Goal: Task Accomplishment & Management: Manage account settings

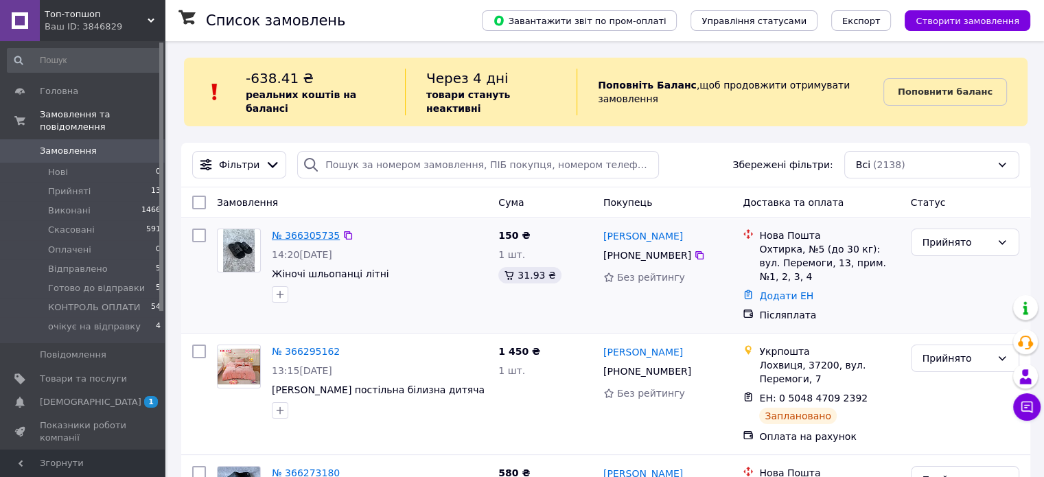
click at [305, 230] on link "№ 366305735" at bounding box center [306, 235] width 68 height 11
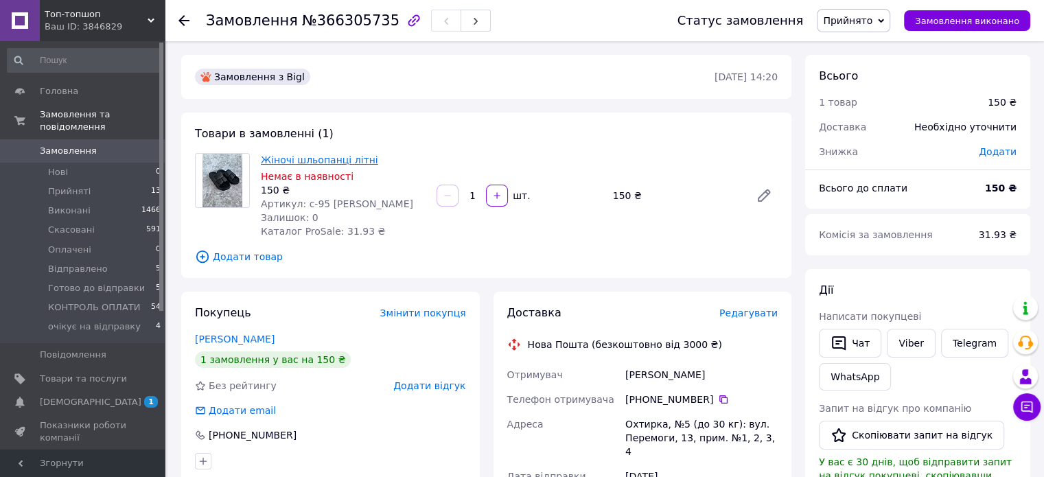
click at [303, 158] on link "Жіночі шльопанці літні" at bounding box center [319, 159] width 117 height 11
click at [221, 192] on img at bounding box center [222, 181] width 40 height 54
click at [766, 193] on icon at bounding box center [763, 195] width 11 height 11
click at [118, 145] on span "Замовлення" at bounding box center [83, 151] width 87 height 12
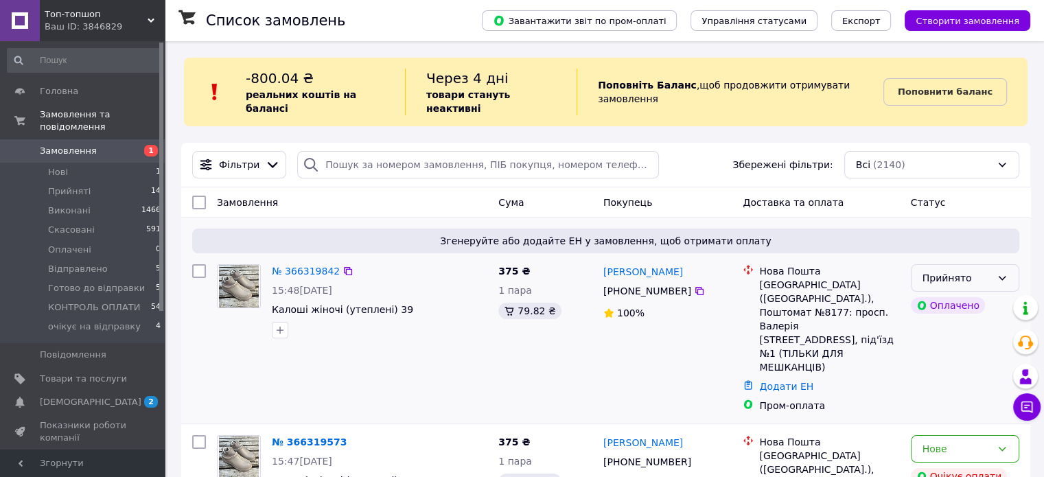
click at [988, 270] on div "Прийнято" at bounding box center [956, 277] width 69 height 15
click at [967, 217] on div "Згенеруйте або додайте ЕН у замовлення, щоб отримати оплату № 366319842 15:48, …" at bounding box center [605, 320] width 849 height 206
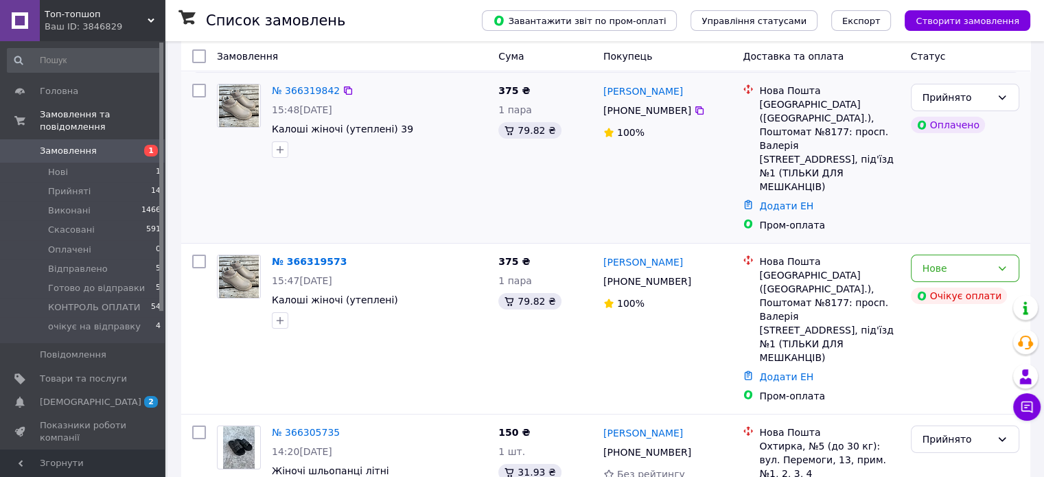
scroll to position [274, 0]
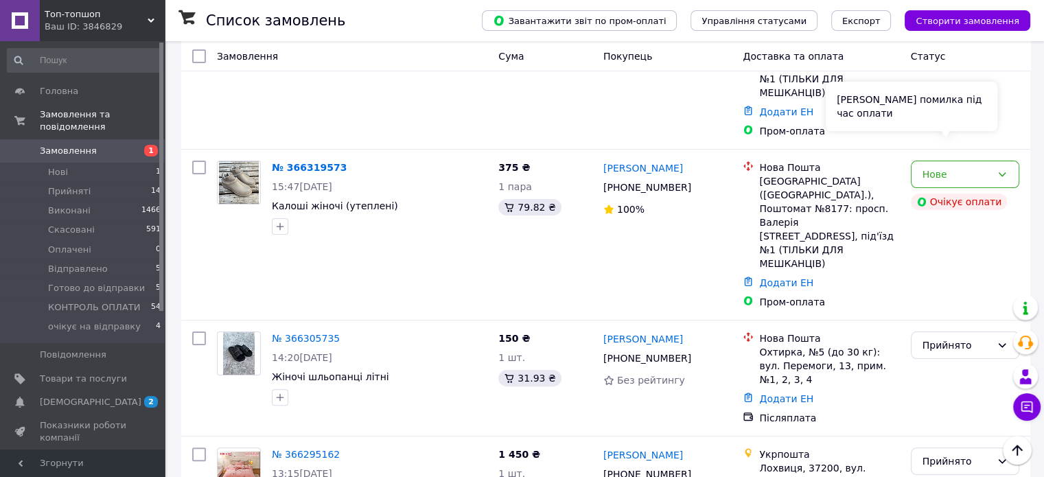
click at [981, 114] on div "Сталася помилка під час оплати" at bounding box center [911, 106] width 172 height 49
click at [985, 167] on div "Нове" at bounding box center [956, 174] width 69 height 15
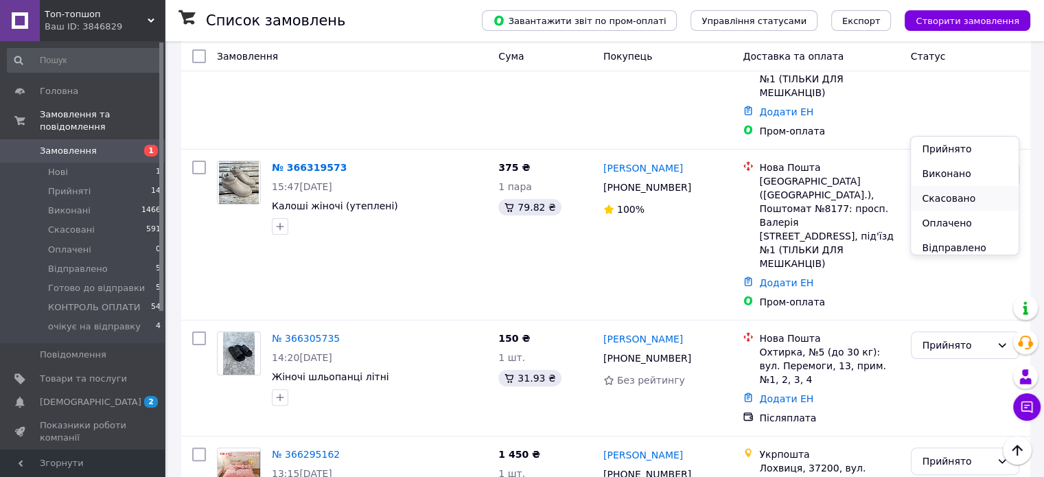
click at [959, 197] on li "Скасовано" at bounding box center [963, 198] width 107 height 25
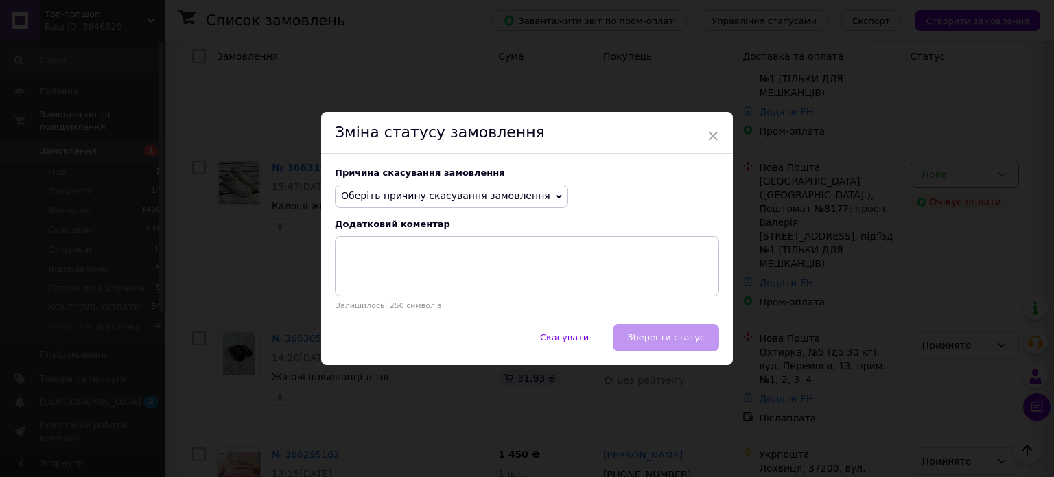
click at [535, 193] on span "Оберіть причину скасування замовлення" at bounding box center [451, 196] width 233 height 23
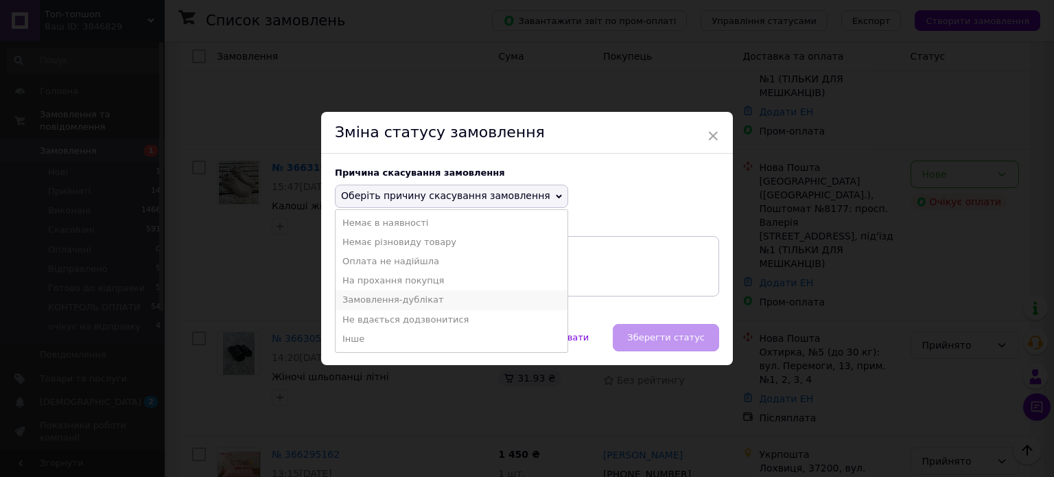
click at [432, 306] on li "Замовлення-дублікат" at bounding box center [452, 299] width 232 height 19
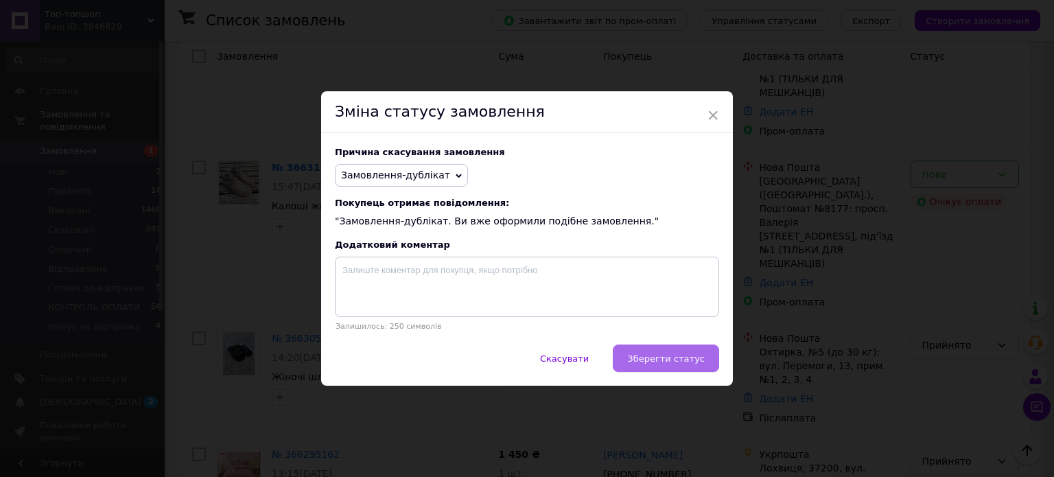
click at [660, 356] on span "Зберегти статус" at bounding box center [666, 358] width 78 height 10
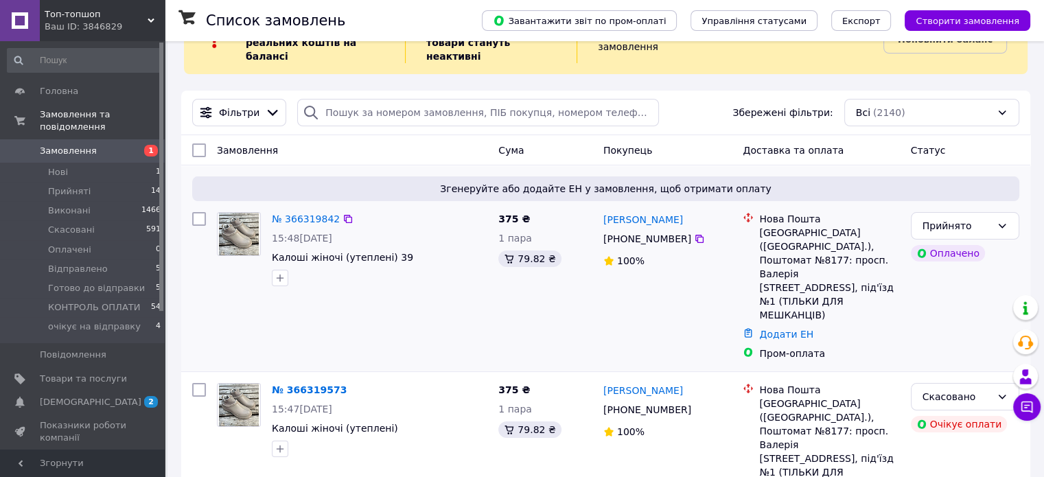
scroll to position [91, 0]
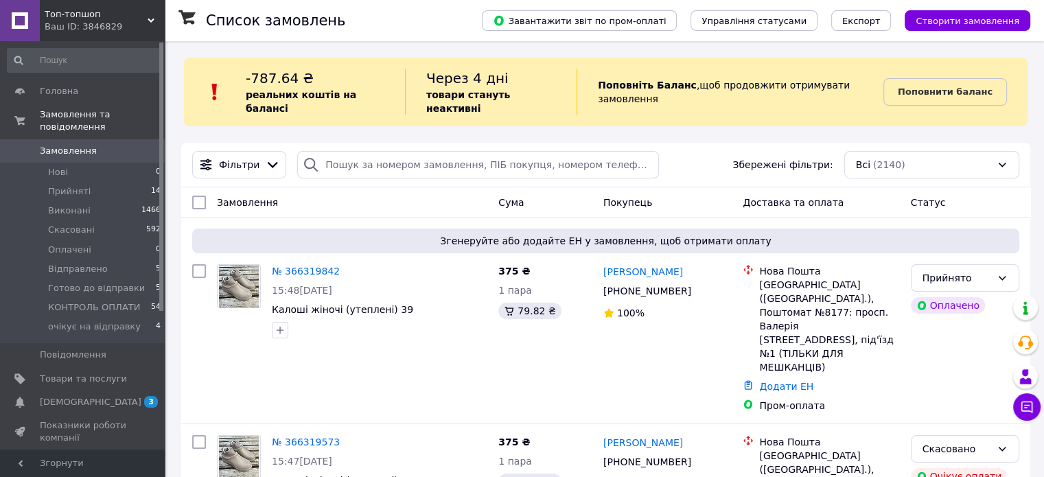
drag, startPoint x: 86, startPoint y: 150, endPoint x: 85, endPoint y: 134, distance: 16.5
click at [86, 163] on li "Нові 0" at bounding box center [84, 172] width 169 height 19
click at [85, 145] on span "Замовлення" at bounding box center [68, 151] width 57 height 12
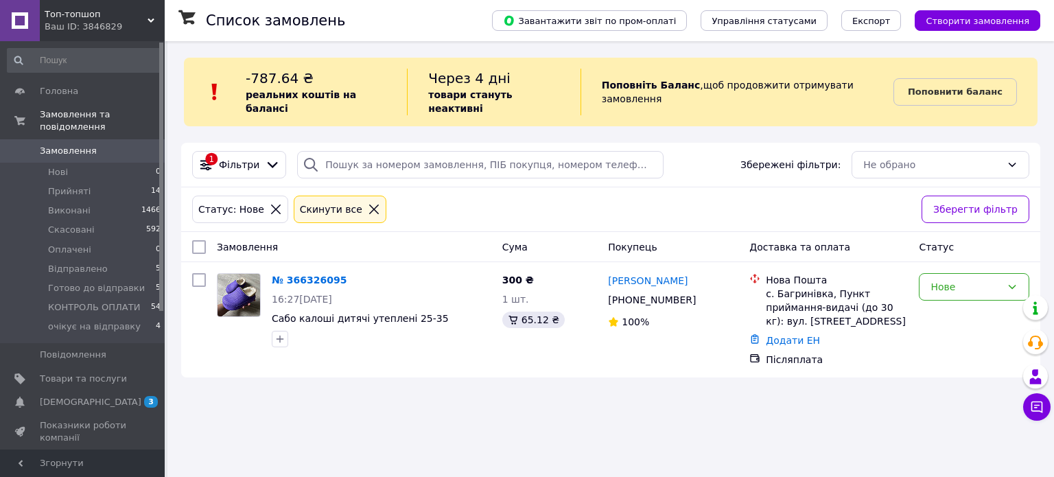
click at [84, 139] on link "Замовлення 0" at bounding box center [84, 150] width 169 height 23
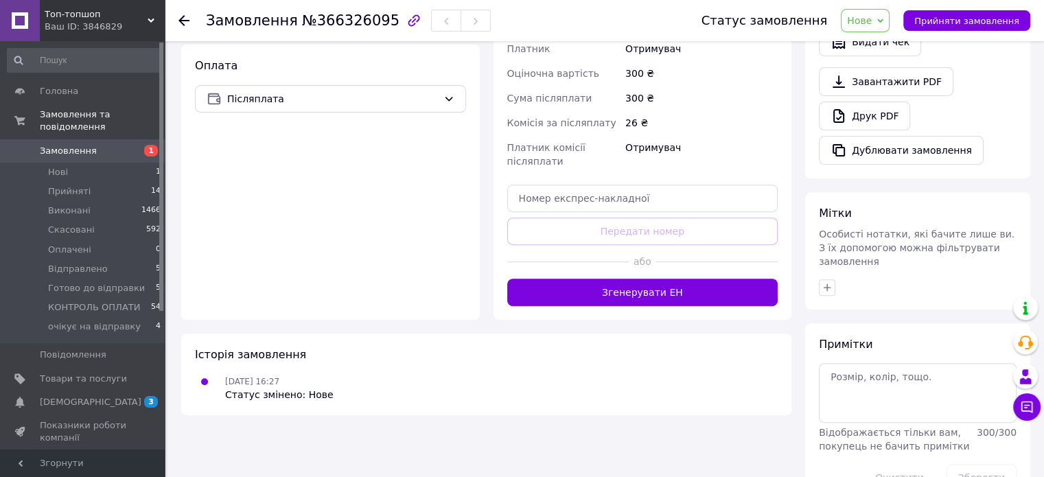
scroll to position [491, 0]
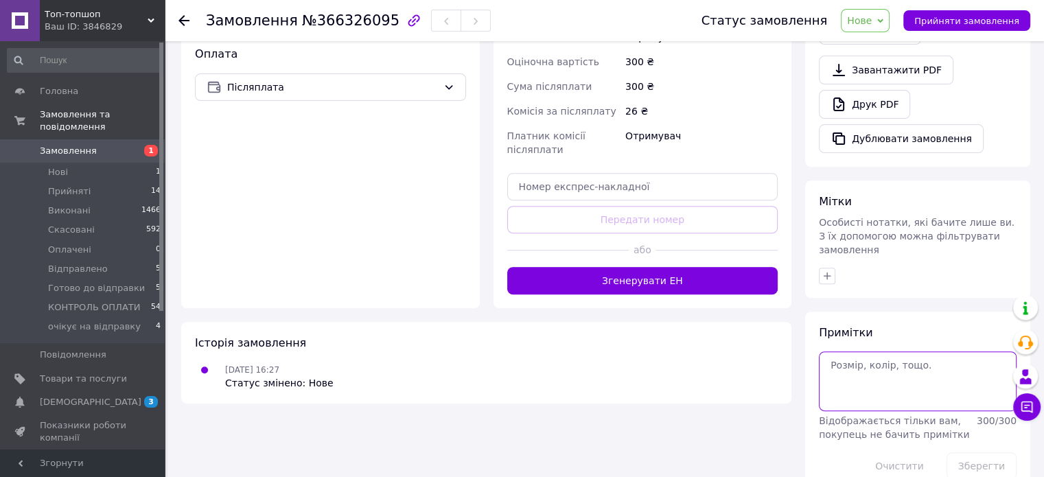
click at [877, 359] on textarea at bounding box center [918, 380] width 198 height 59
type textarea "хакі"
click at [966, 414] on div "Відображається тільки вам, покупець не бачить примітки" at bounding box center [895, 427] width 158 height 27
drag, startPoint x: 867, startPoint y: 10, endPoint x: 884, endPoint y: 34, distance: 29.0
click at [867, 11] on span "Нове" at bounding box center [864, 20] width 49 height 23
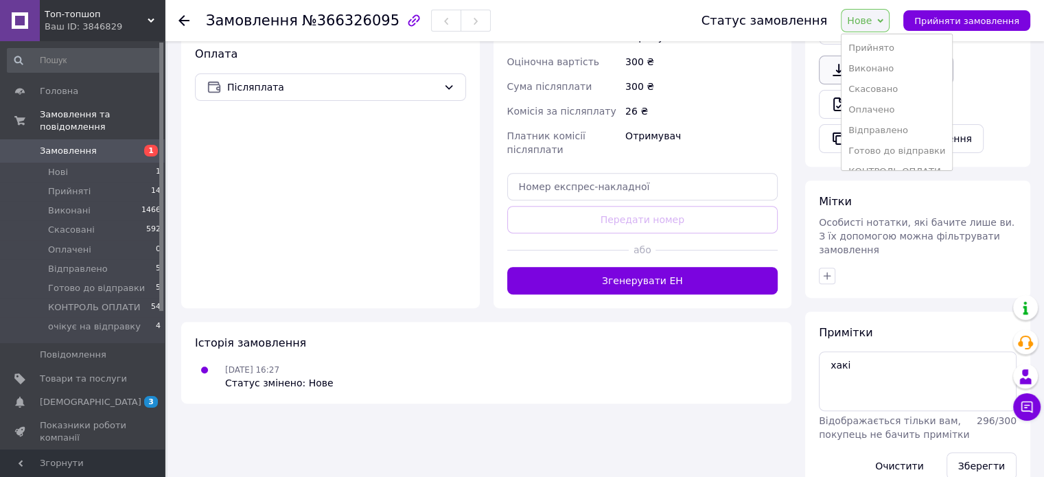
click at [886, 46] on li "Прийнято" at bounding box center [896, 48] width 110 height 21
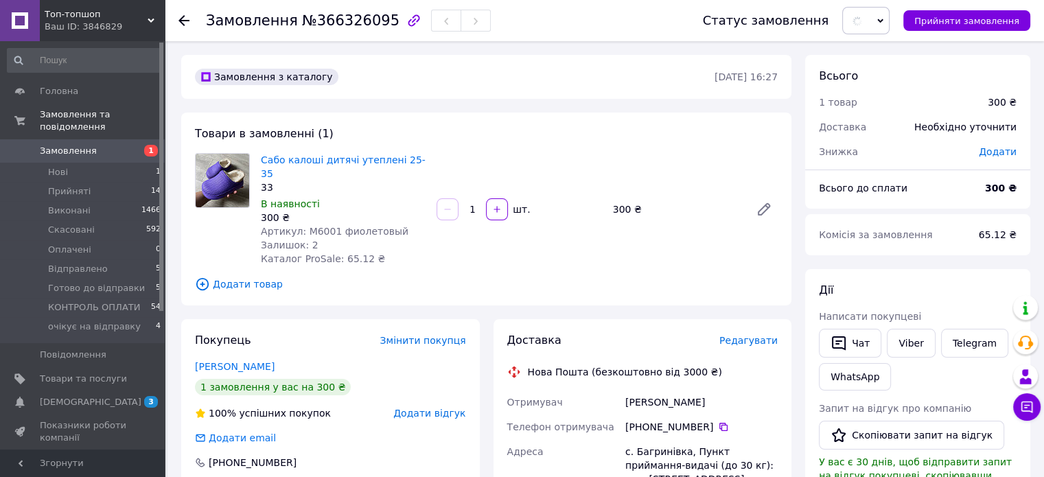
scroll to position [0, 0]
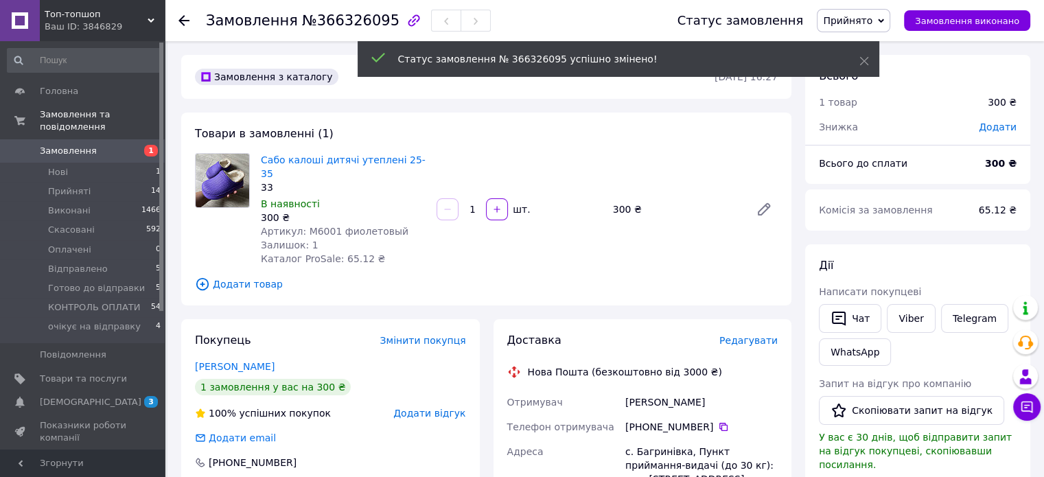
click at [239, 277] on span "Додати товар" at bounding box center [486, 284] width 583 height 15
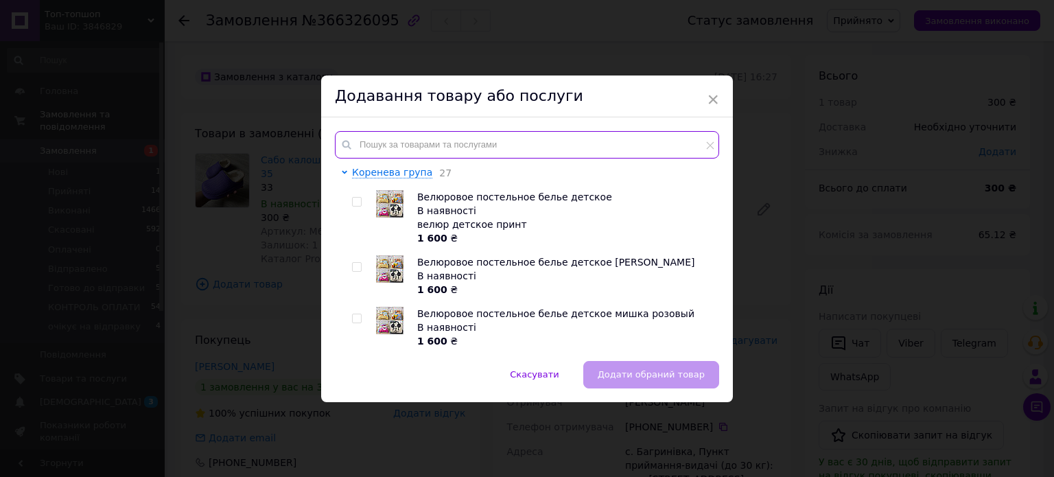
click at [422, 137] on input "text" at bounding box center [527, 144] width 384 height 27
click at [714, 89] on span "×" at bounding box center [713, 99] width 12 height 23
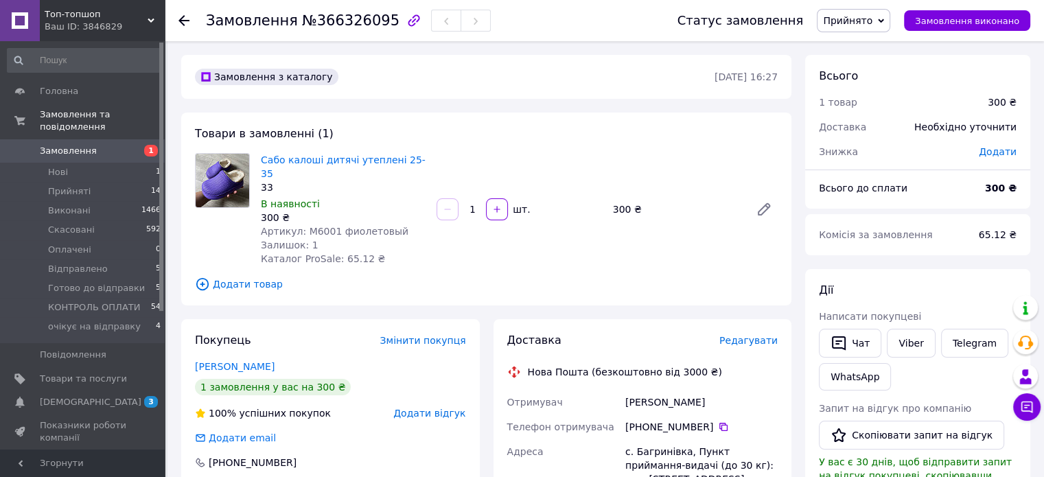
click at [251, 277] on span "Додати товар" at bounding box center [486, 284] width 583 height 15
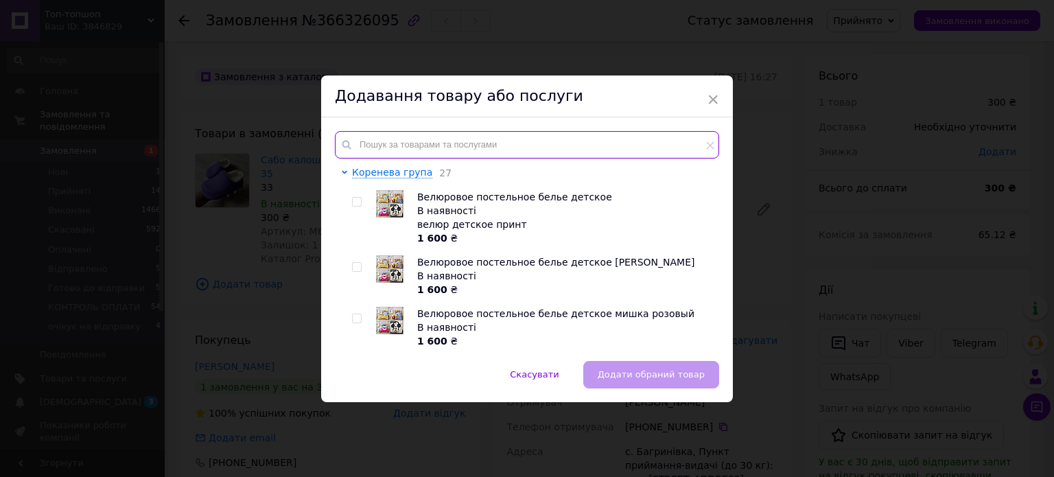
click at [491, 150] on input "text" at bounding box center [527, 144] width 384 height 27
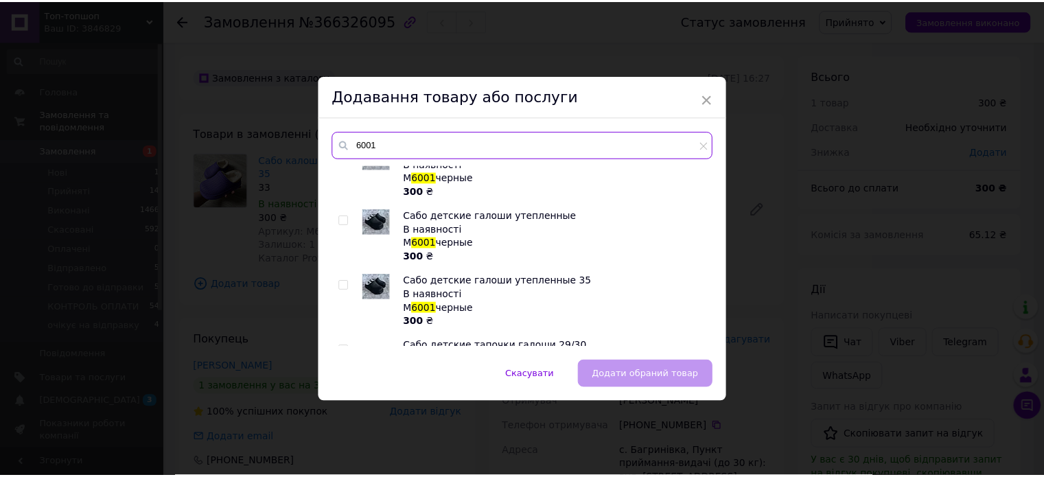
scroll to position [1683, 0]
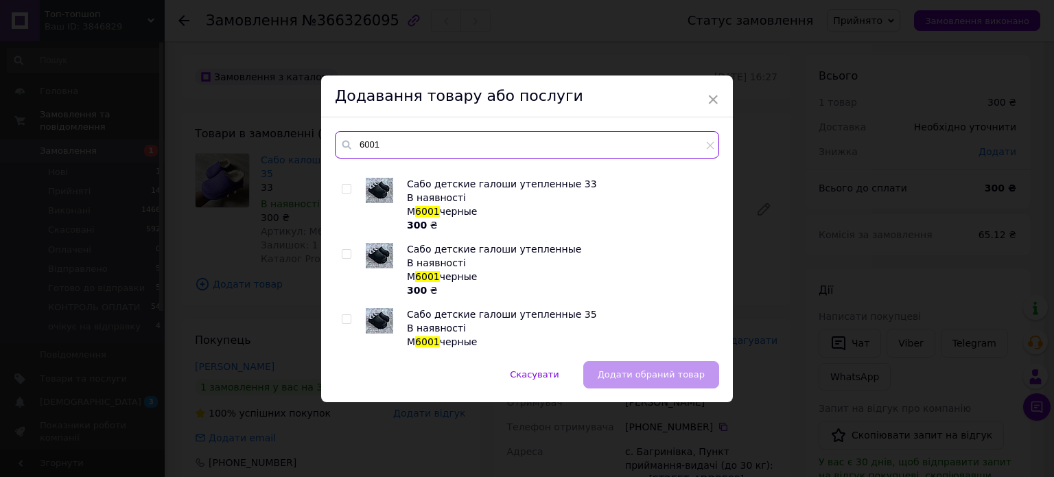
type input "6001"
click at [342, 258] on div at bounding box center [349, 269] width 14 height 55
click at [343, 252] on input "checkbox" at bounding box center [346, 254] width 9 height 9
checkbox input "true"
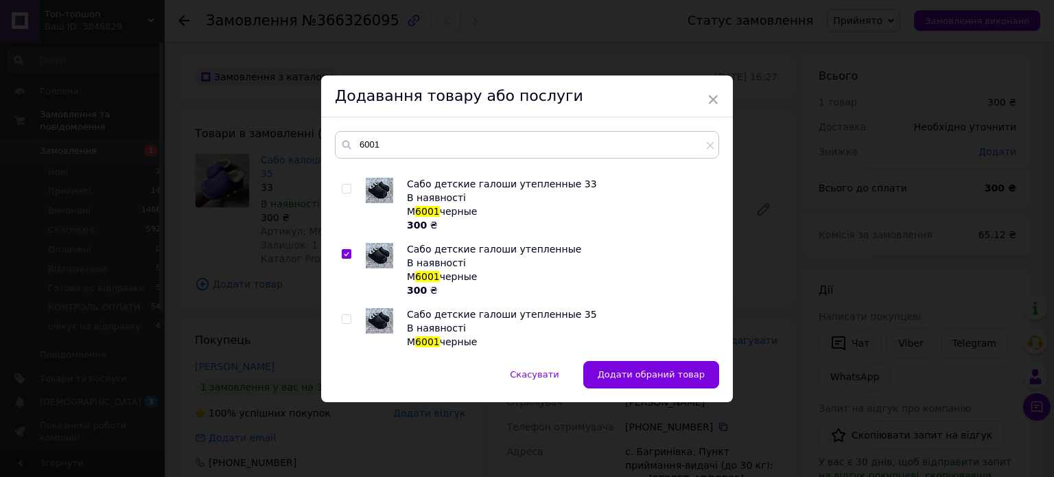
click at [622, 369] on span "Додати обраний товар" at bounding box center [651, 374] width 107 height 10
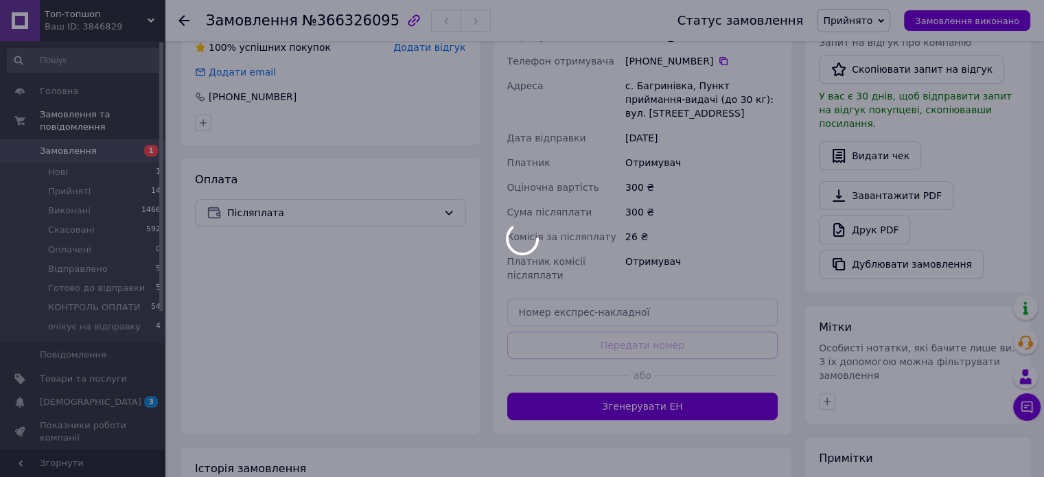
scroll to position [445, 0]
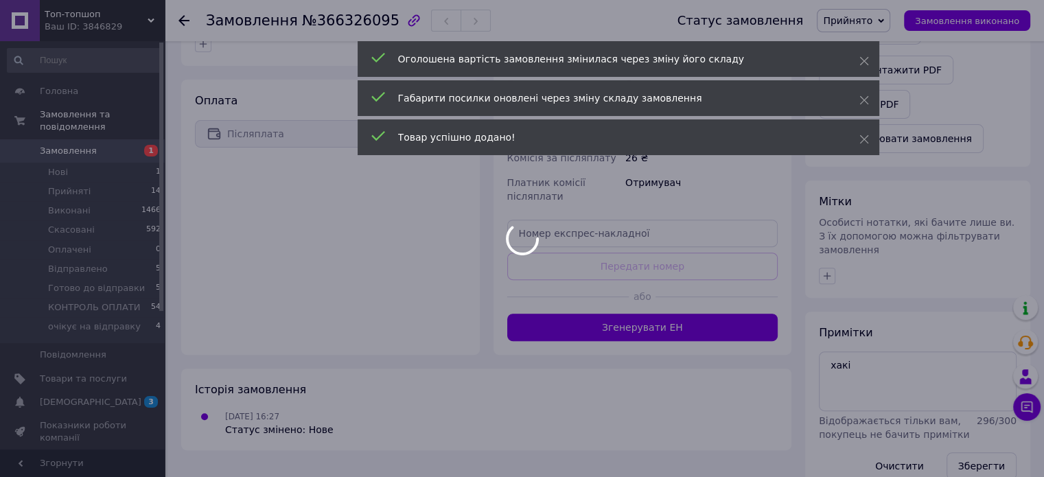
click at [884, 337] on div at bounding box center [522, 238] width 1044 height 477
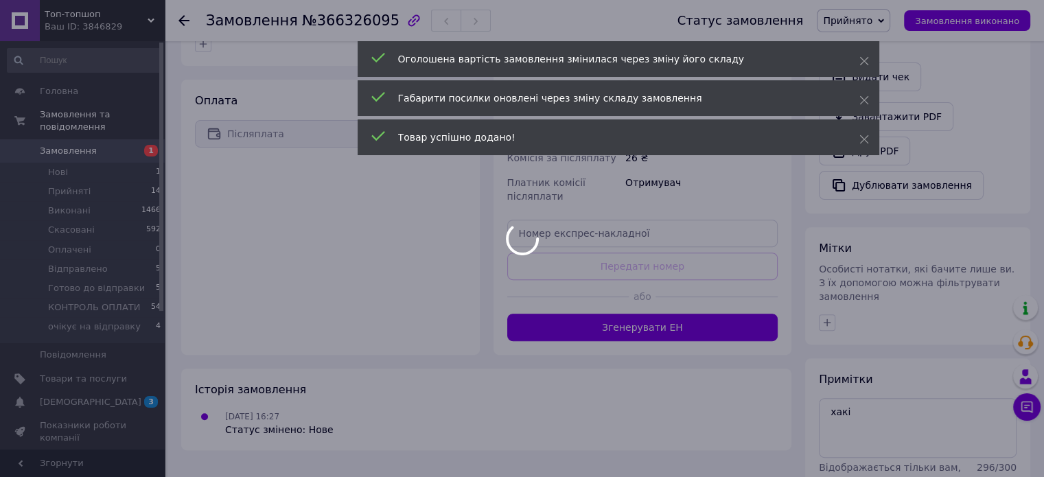
click at [878, 385] on div "Всього 1 товар 300 ₴ Доставка Необхідно уточнити Знижка Додати Всього до сплати…" at bounding box center [917, 75] width 239 height 930
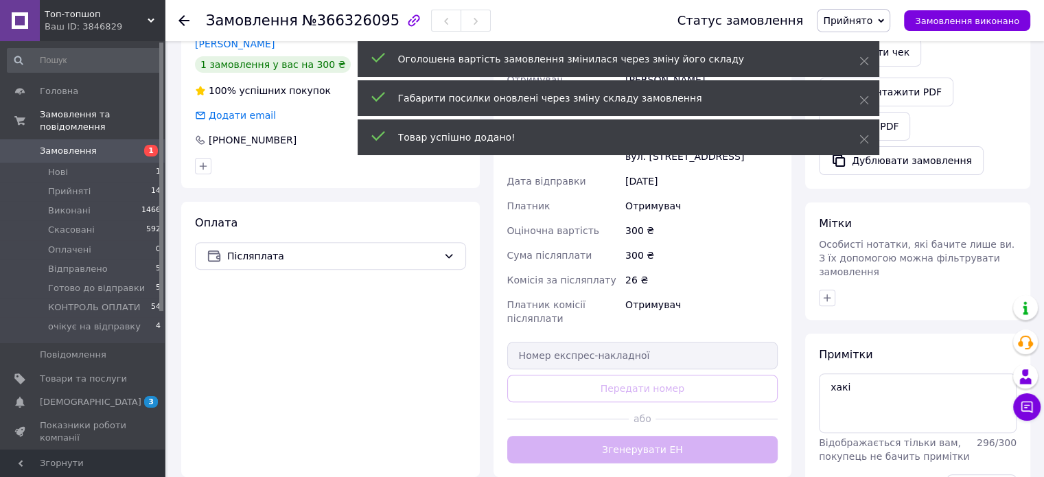
scroll to position [567, 0]
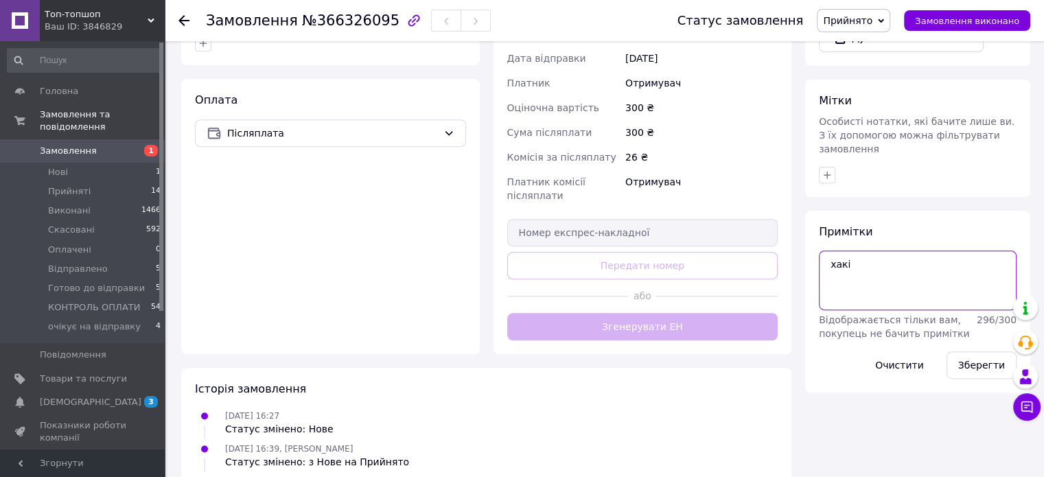
click at [884, 250] on textarea "хакі" at bounding box center [918, 279] width 198 height 59
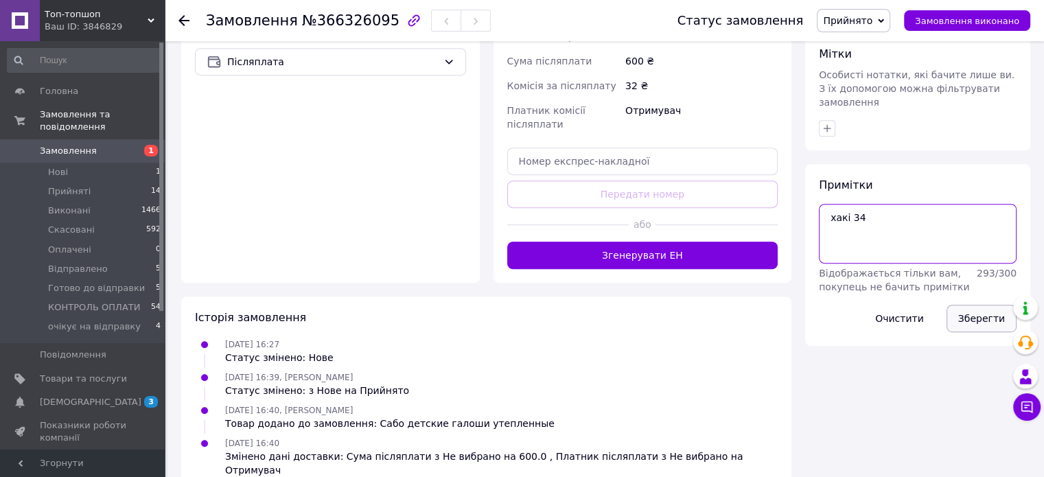
type textarea "хакі 34"
click at [961, 305] on button "Зберегти" at bounding box center [981, 318] width 70 height 27
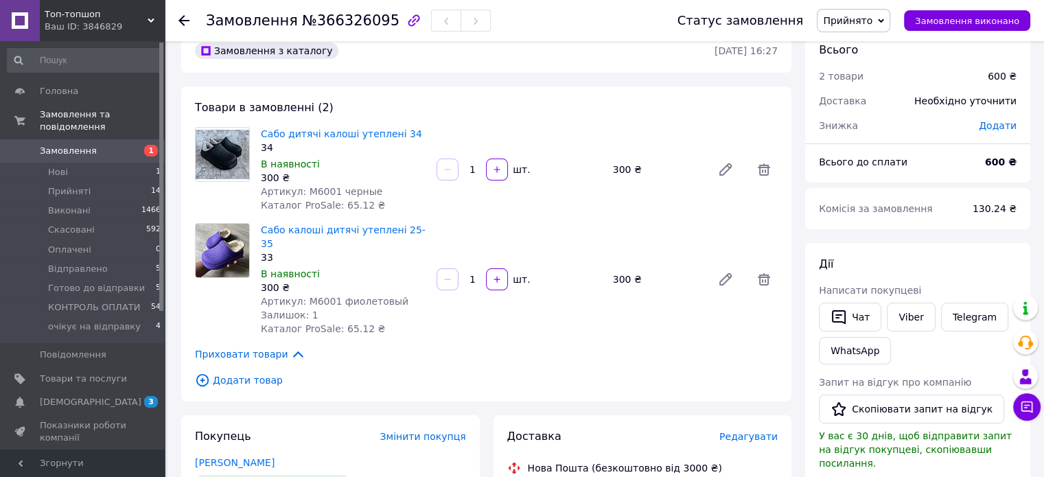
scroll to position [0, 0]
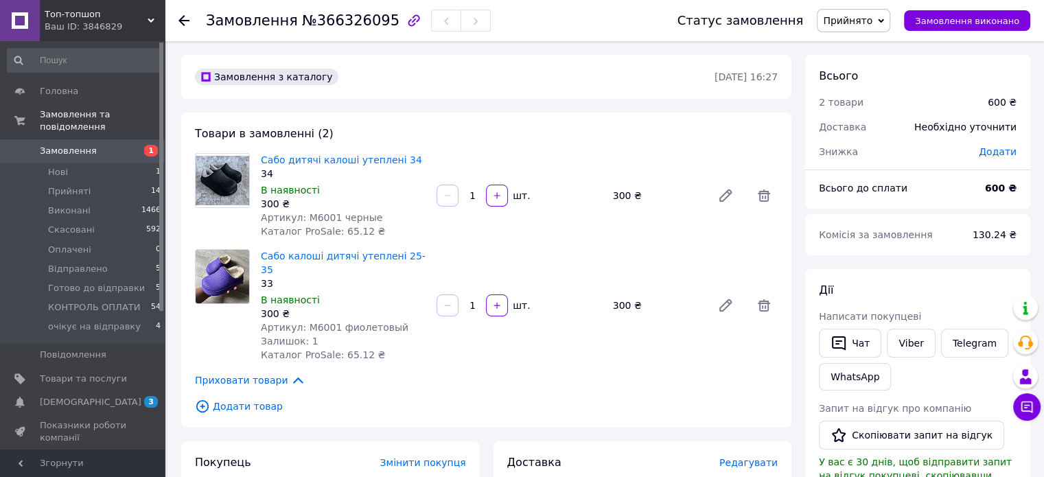
click at [77, 139] on link "Замовлення 1" at bounding box center [84, 150] width 169 height 23
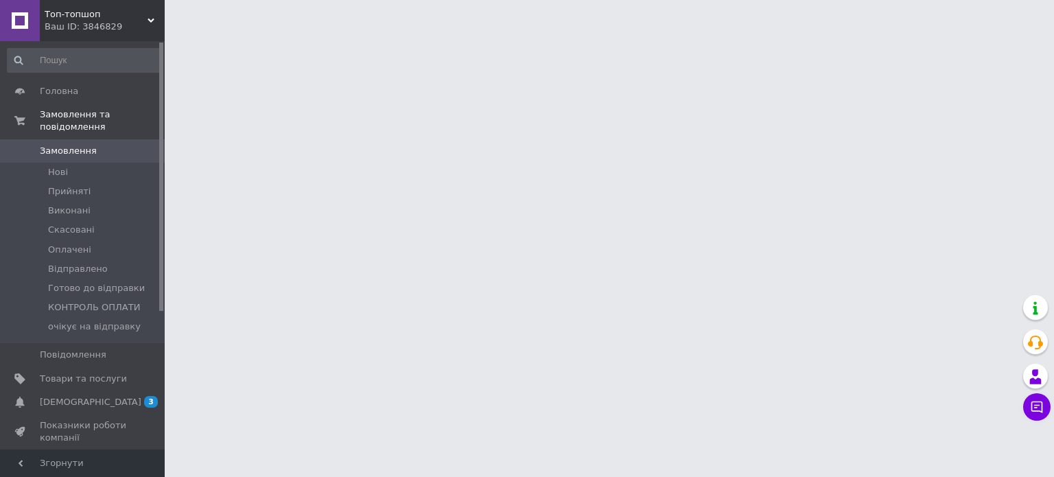
click at [91, 396] on span "[DEMOGRAPHIC_DATA]" at bounding box center [83, 402] width 87 height 12
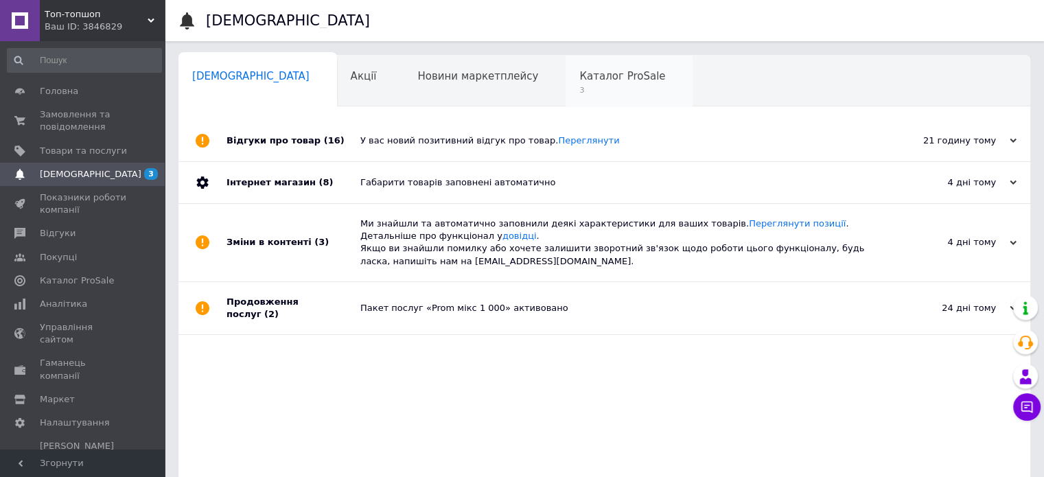
click at [579, 91] on span "3" at bounding box center [622, 90] width 86 height 10
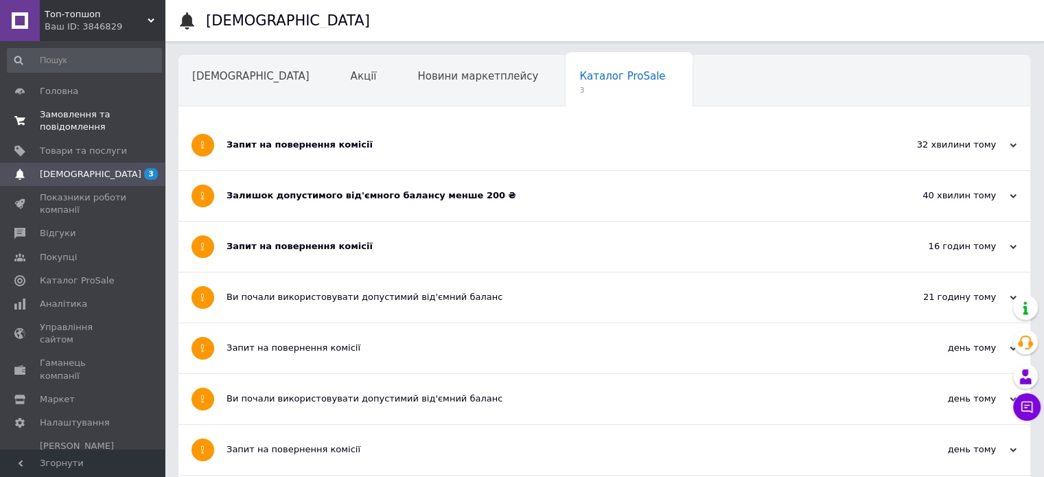
drag, startPoint x: 77, startPoint y: 137, endPoint x: 77, endPoint y: 121, distance: 16.5
click at [77, 137] on link "Замовлення та повідомлення 0 0" at bounding box center [84, 121] width 169 height 36
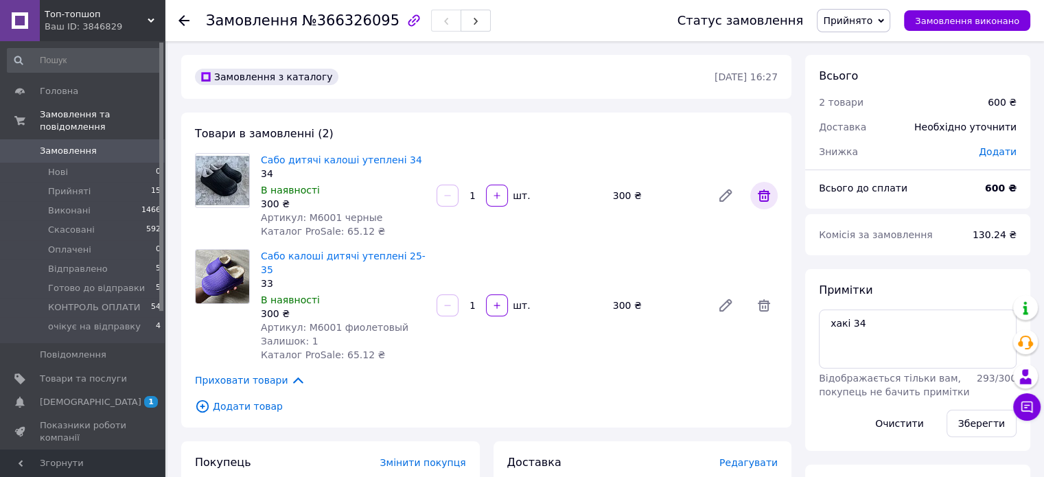
click at [758, 191] on icon at bounding box center [763, 195] width 16 height 16
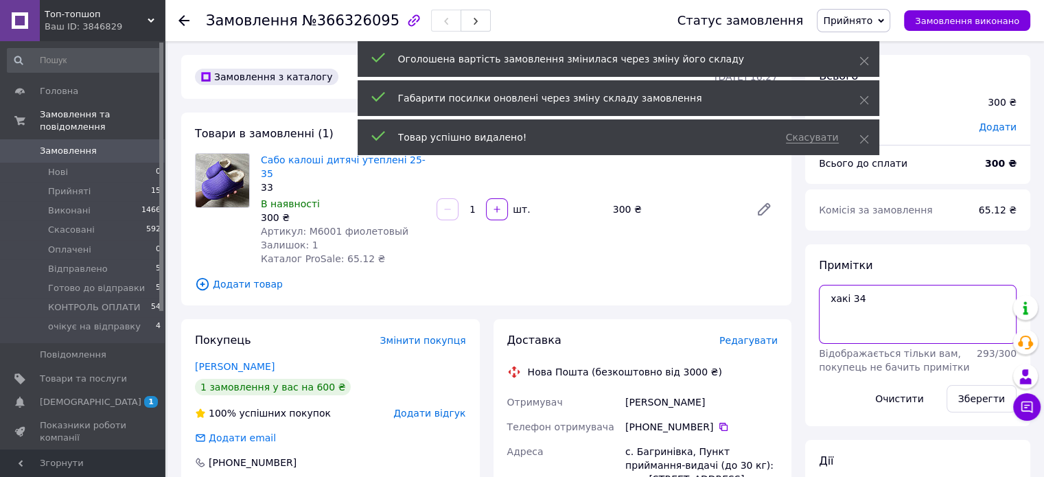
click at [882, 298] on textarea "хакі 34" at bounding box center [918, 314] width 198 height 59
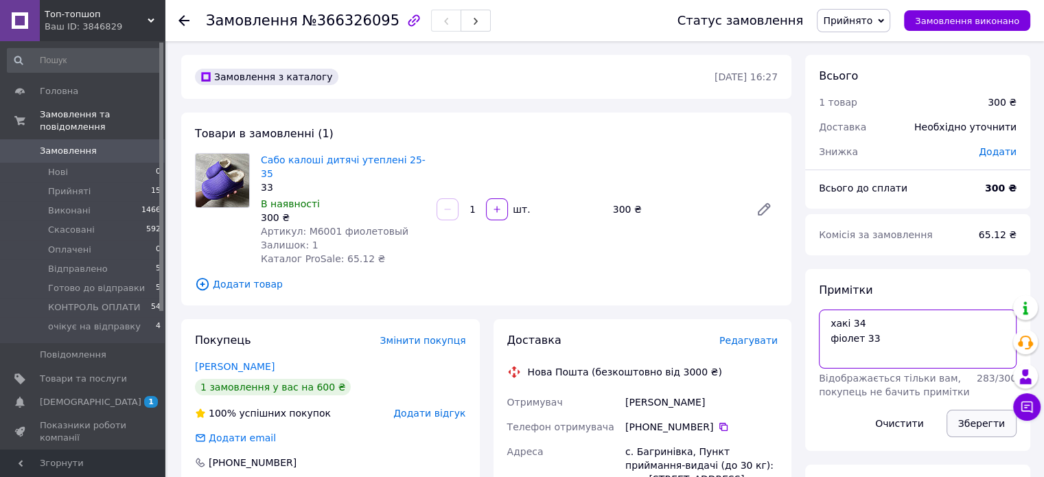
type textarea "хакі 34 фіолет 33"
click at [980, 419] on button "Зберегти" at bounding box center [981, 423] width 70 height 27
drag, startPoint x: 102, startPoint y: 140, endPoint x: 172, endPoint y: 113, distance: 75.6
click at [102, 145] on span "Замовлення" at bounding box center [83, 151] width 87 height 12
